Goal: Task Accomplishment & Management: Use online tool/utility

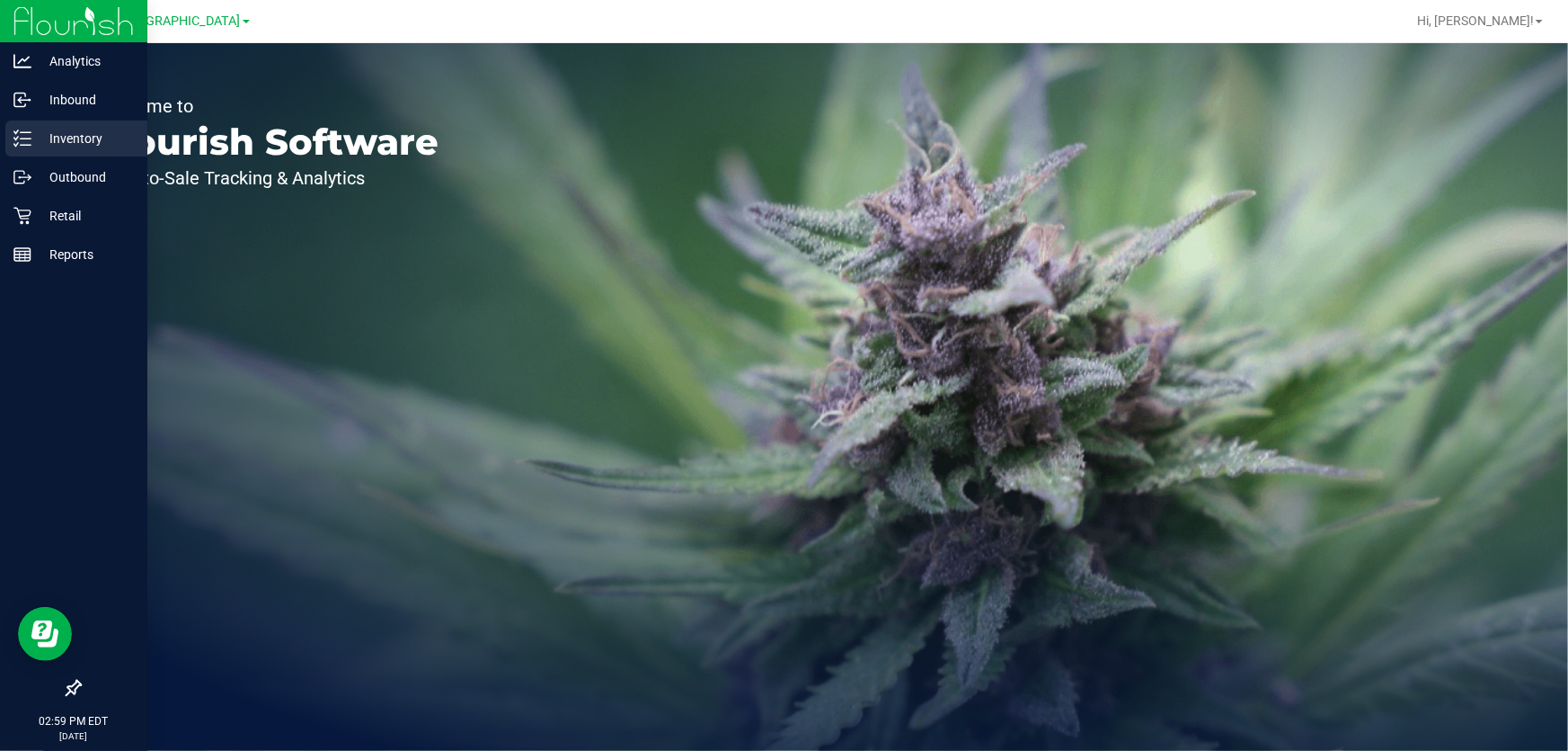
click at [54, 133] on p "Inventory" at bounding box center [85, 138] width 107 height 21
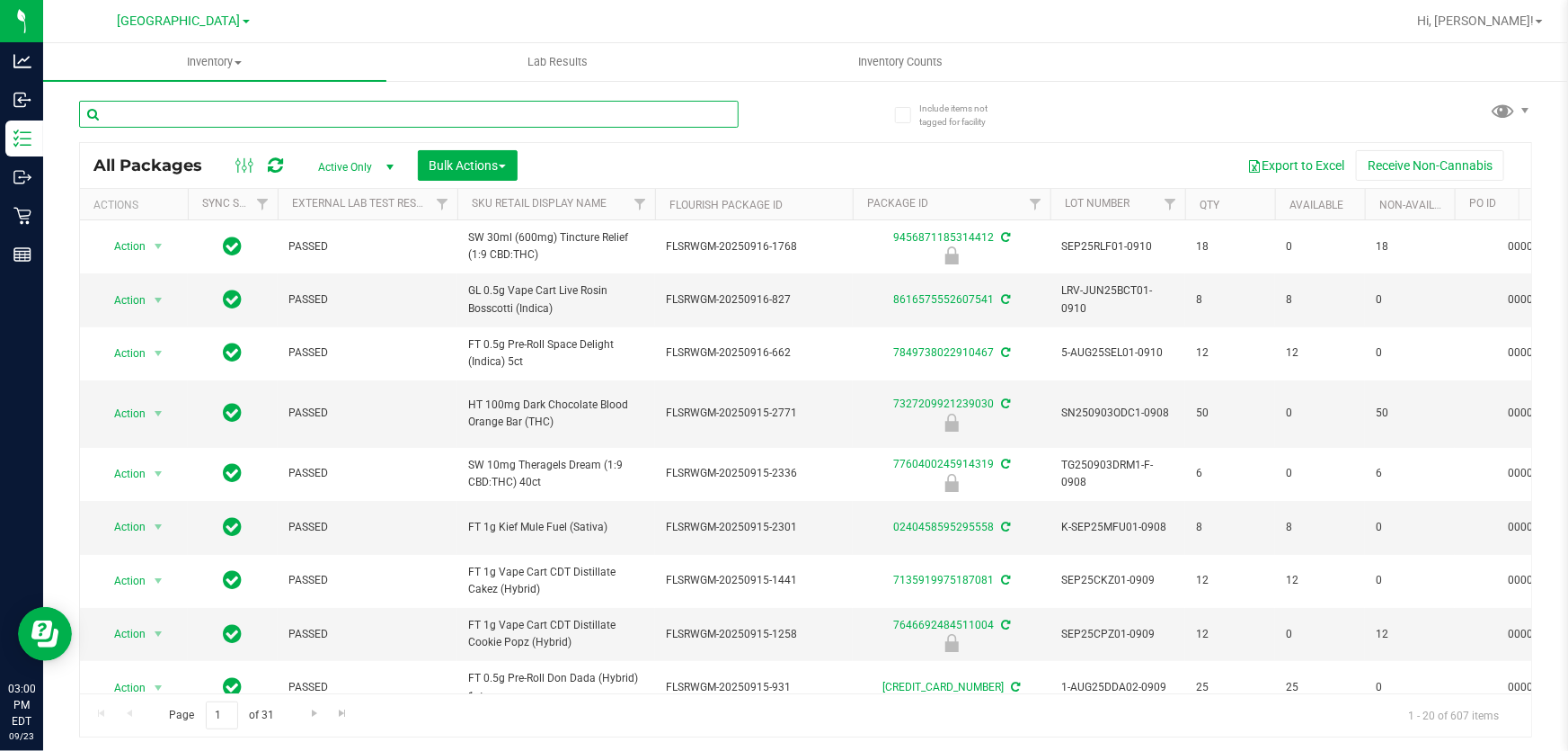
click at [218, 114] on input "text" at bounding box center [408, 114] width 660 height 27
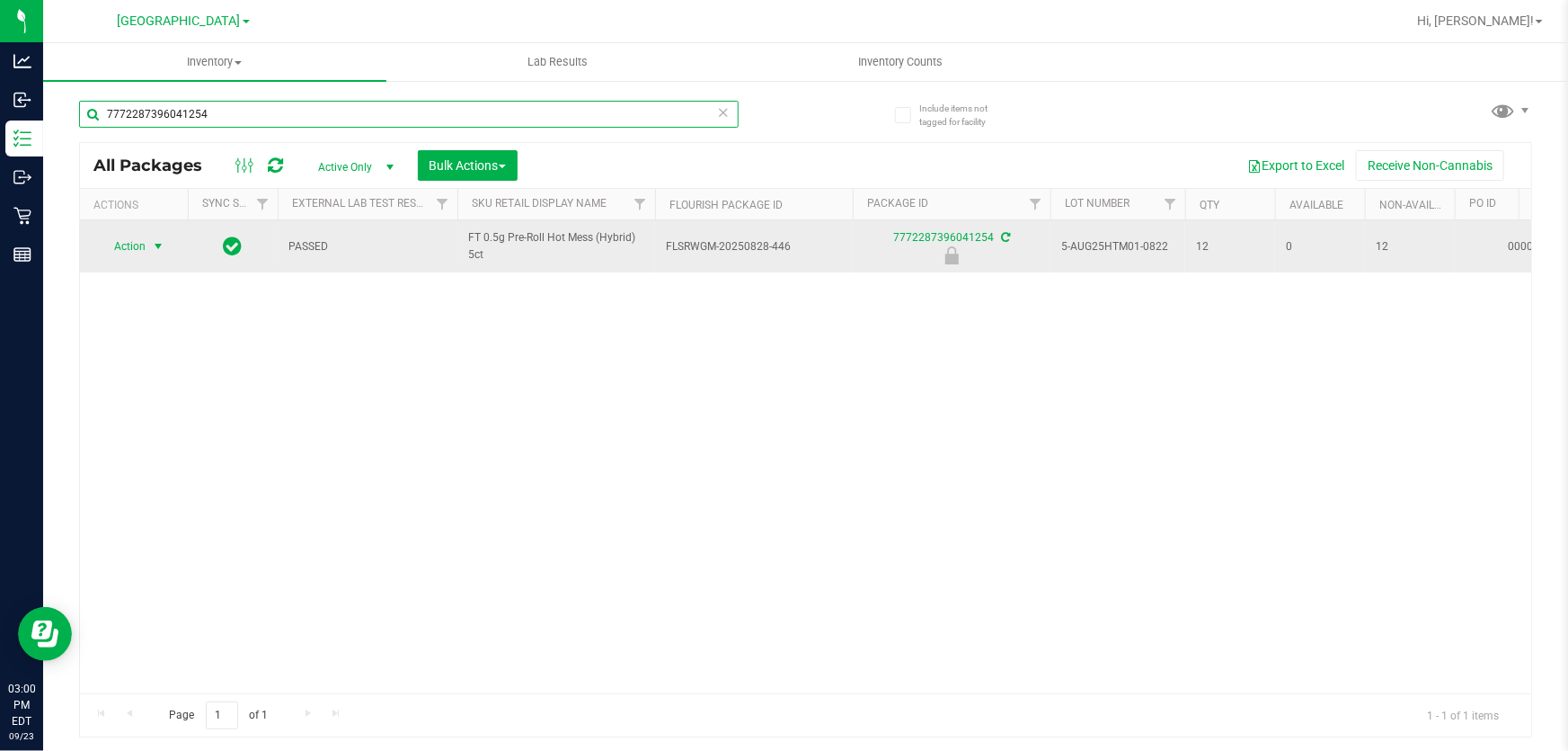
type input "7772287396041254"
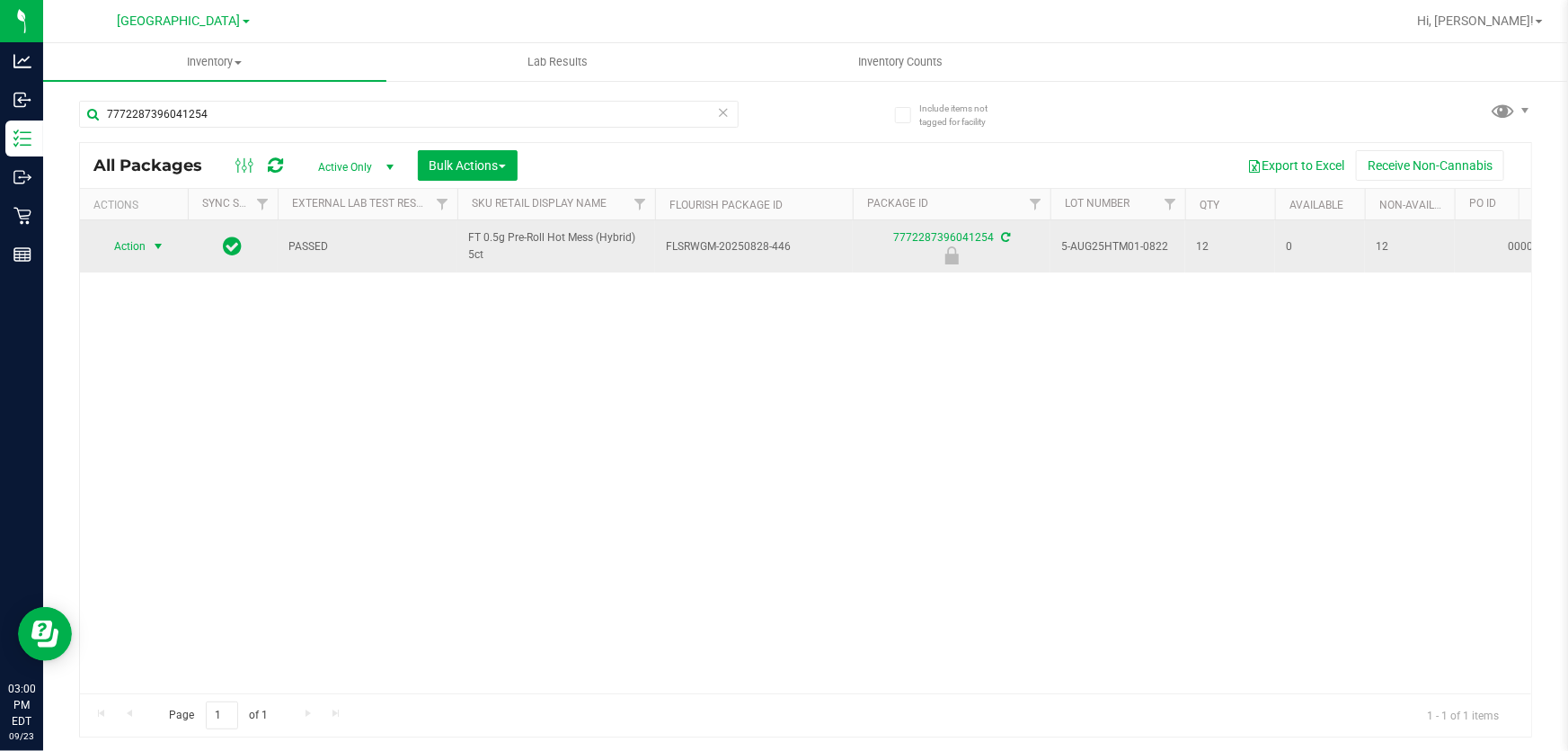
click at [147, 243] on span "select" at bounding box center [158, 245] width 22 height 25
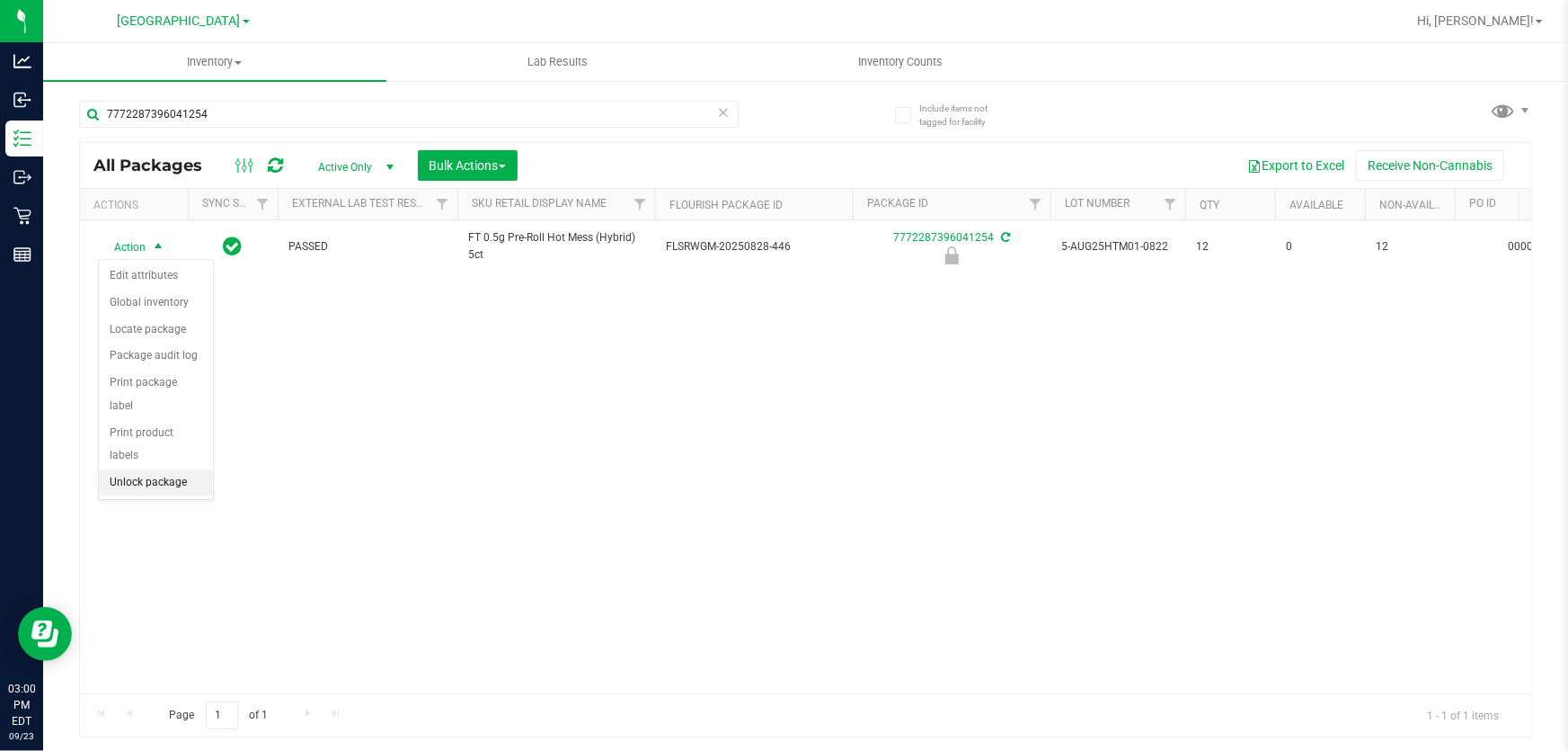
click at [159, 469] on li "Unlock package" at bounding box center [156, 482] width 114 height 27
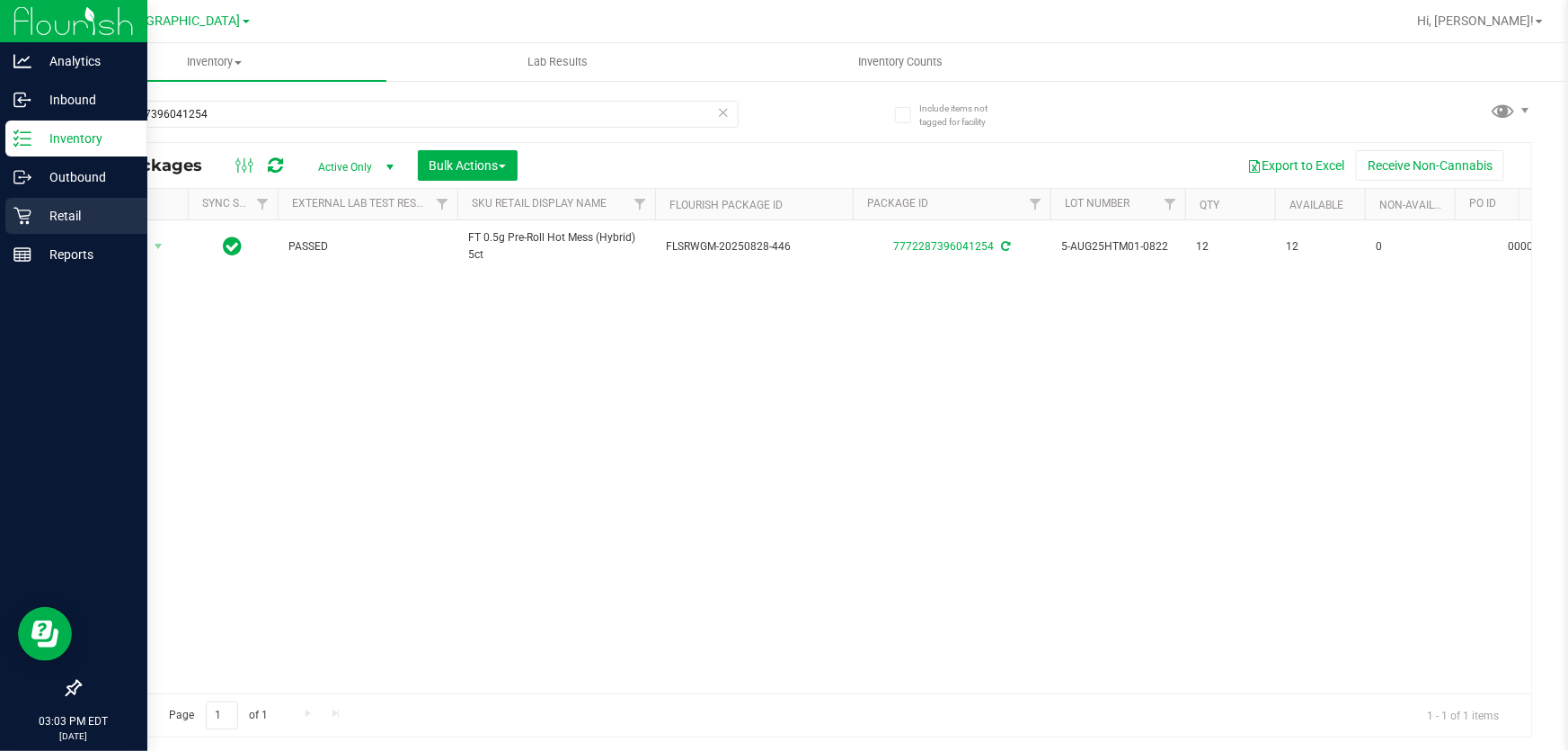
click at [60, 216] on p "Retail" at bounding box center [85, 215] width 107 height 21
